Goal: Task Accomplishment & Management: Manage account settings

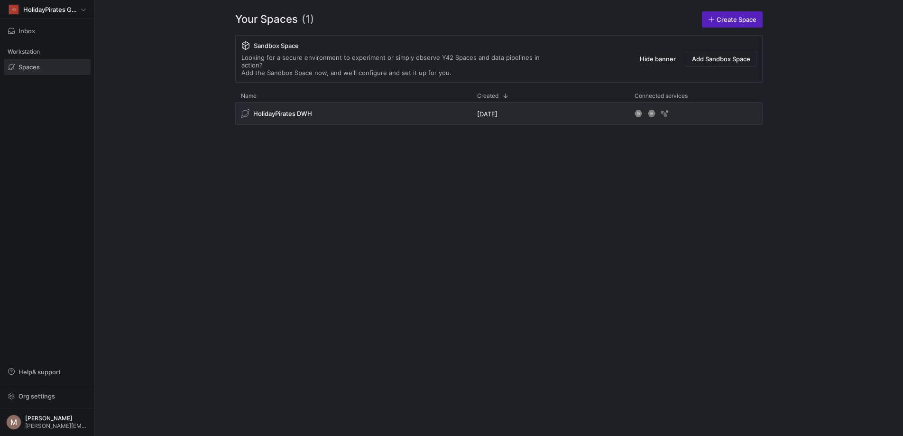
click at [34, 392] on span "Org settings" at bounding box center [37, 396] width 37 height 8
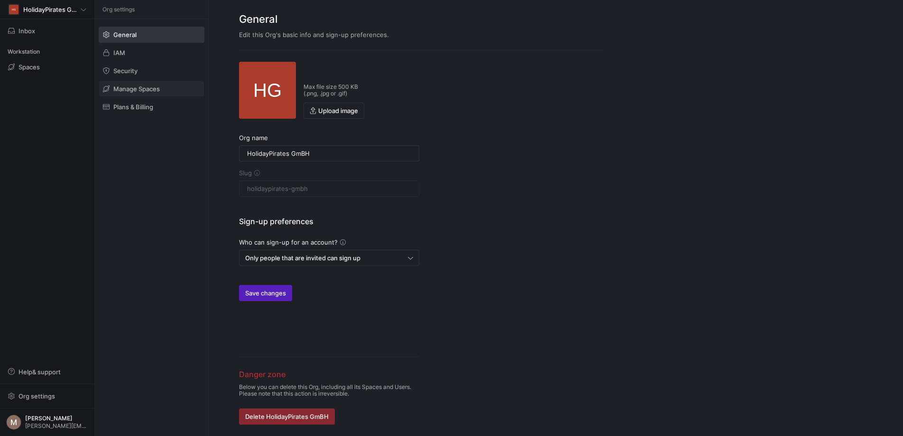
click at [116, 88] on span "Manage Spaces" at bounding box center [136, 89] width 46 height 8
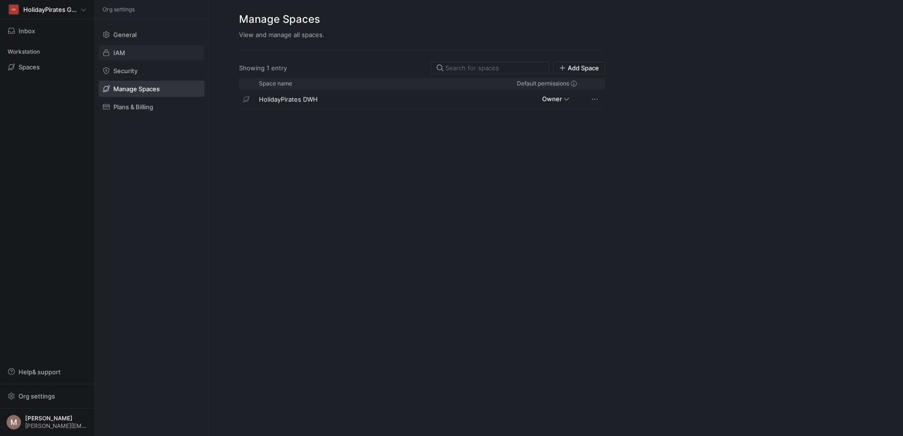
click at [123, 56] on span "IAM" at bounding box center [119, 53] width 12 height 8
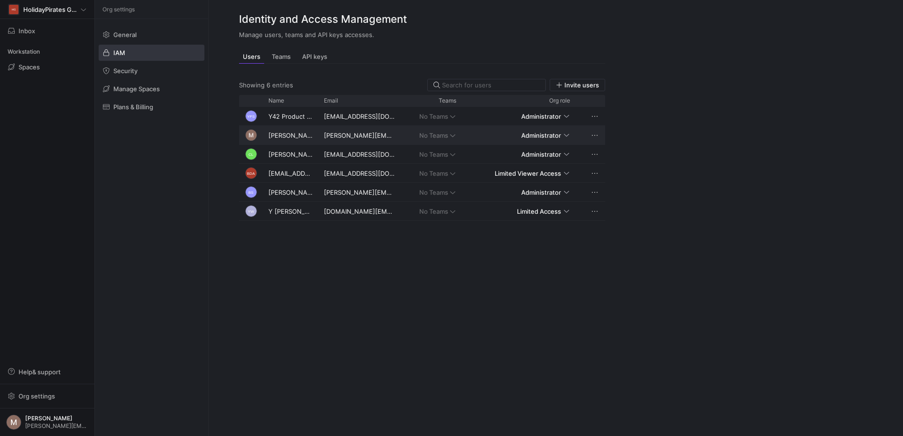
click at [568, 134] on div "Press SPACE to select this row." at bounding box center [566, 135] width 5 height 8
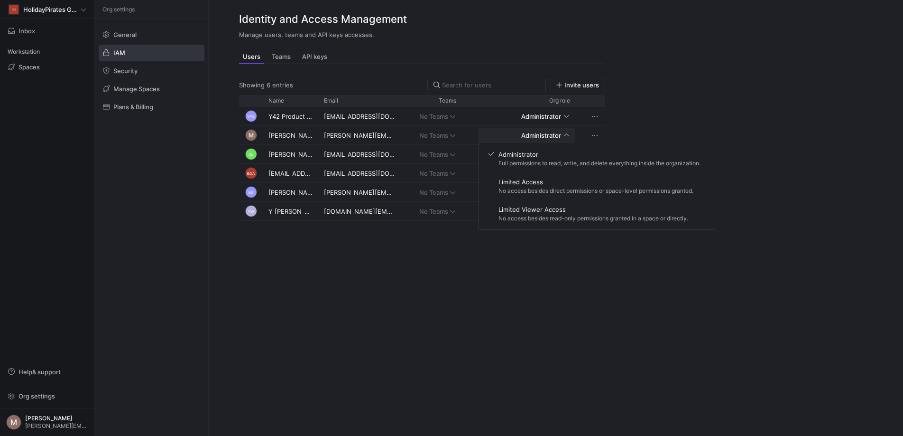
click at [674, 109] on div at bounding box center [451, 218] width 903 height 436
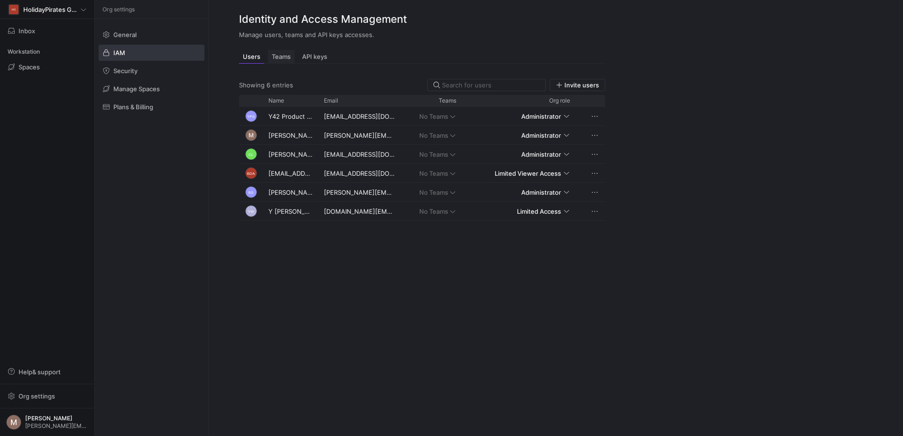
click at [287, 54] on span "Teams" at bounding box center [281, 57] width 19 height 6
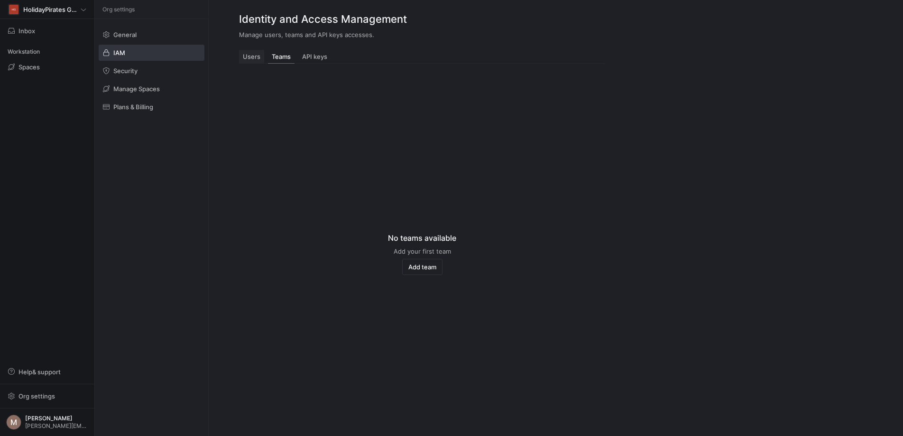
click at [260, 56] on span "Users" at bounding box center [252, 57] width 18 height 6
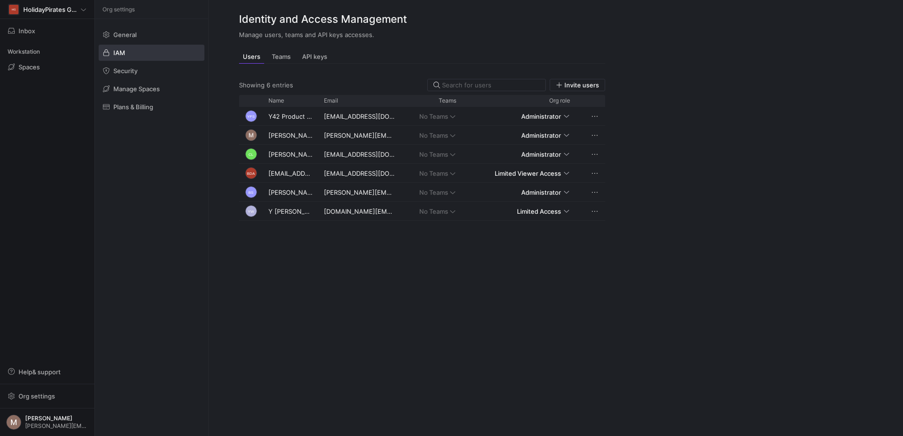
click at [376, 238] on div "YPS Y42 Product Support [EMAIL_ADDRESS][DOMAIN_NAME] No Teams Administrator [PE…" at bounding box center [422, 265] width 366 height 317
click at [559, 213] on span "Limited Access" at bounding box center [539, 211] width 44 height 8
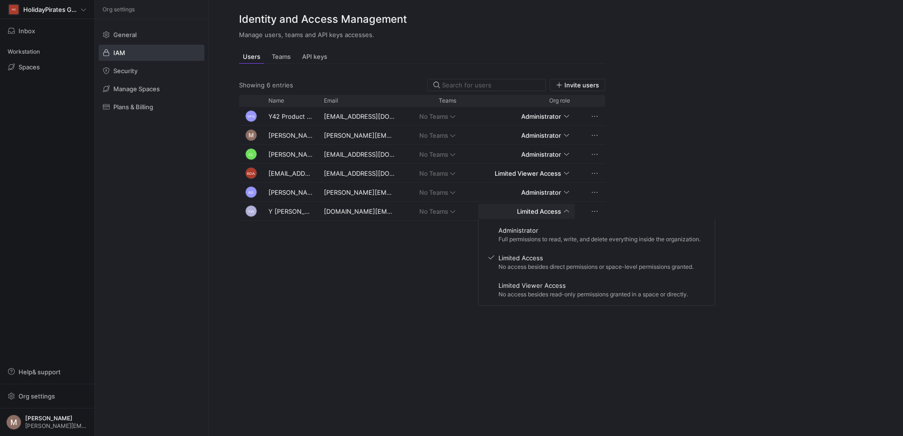
click at [357, 308] on div at bounding box center [451, 218] width 903 height 436
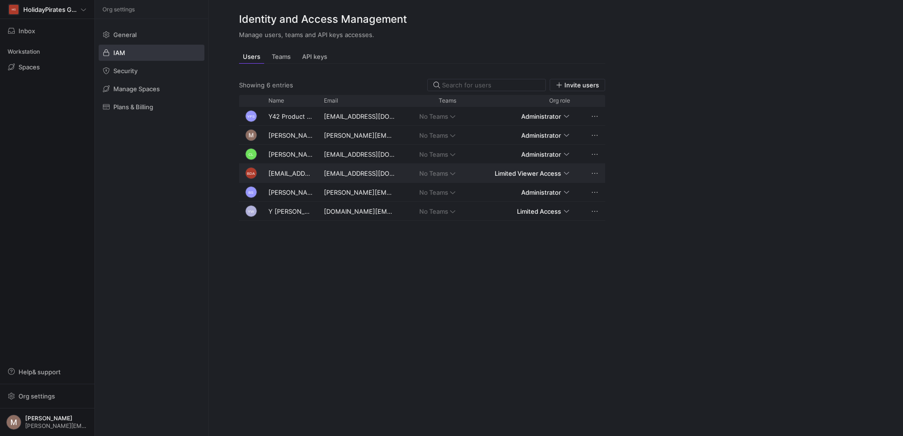
click at [553, 171] on span "Limited Viewer Access" at bounding box center [528, 173] width 66 height 8
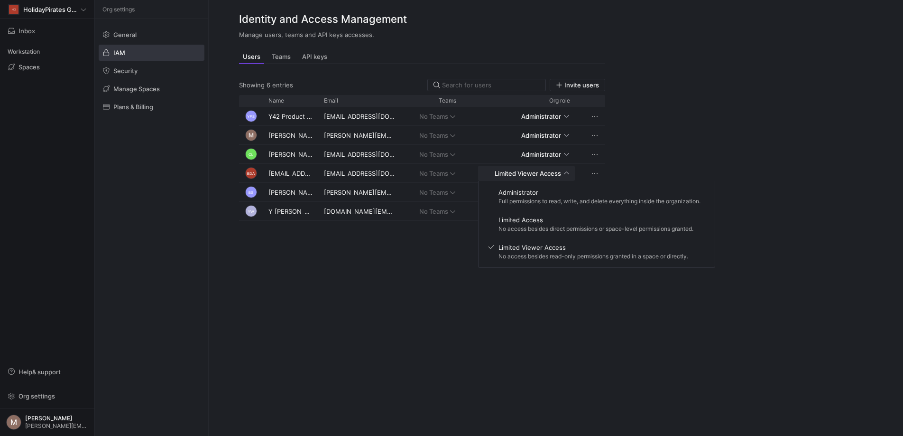
click at [725, 168] on div at bounding box center [451, 218] width 903 height 436
